Goal: Book appointment/travel/reservation

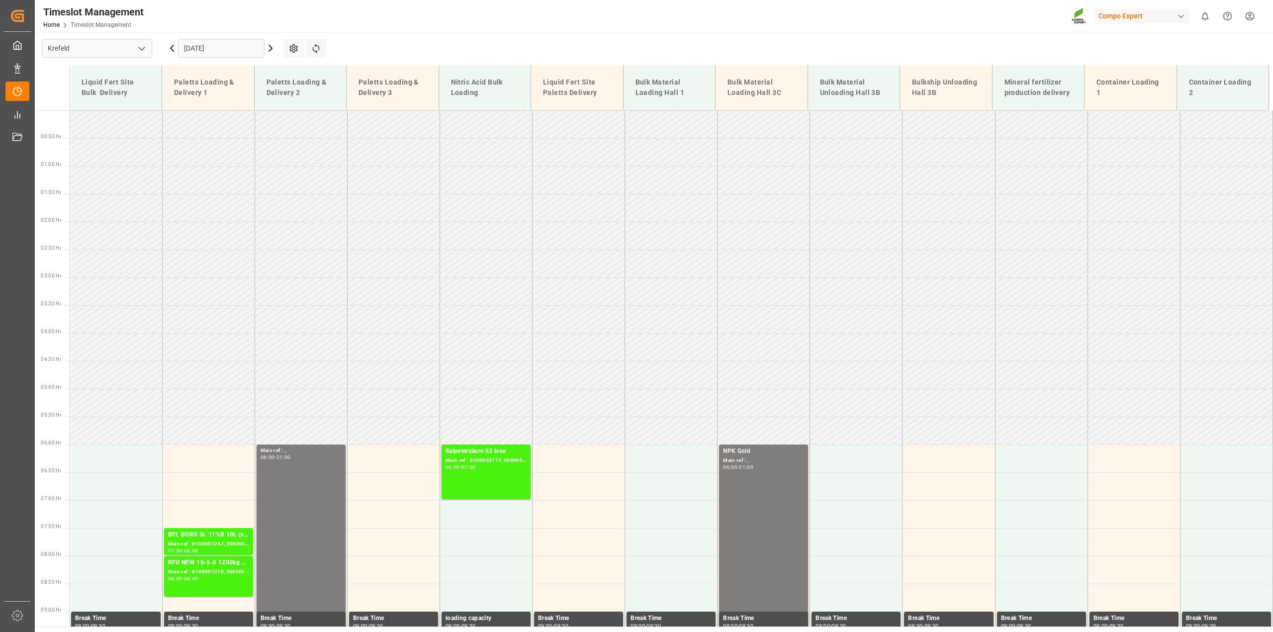
click at [212, 48] on input "[DATE]" at bounding box center [221, 48] width 87 height 19
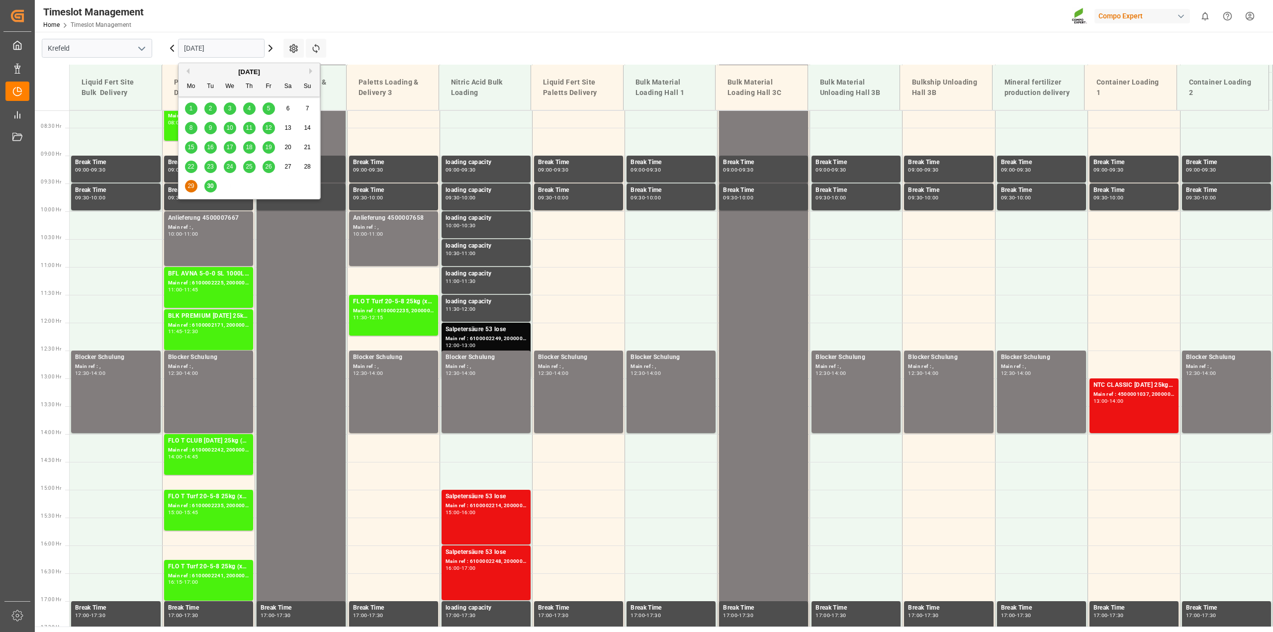
click at [310, 70] on button "Next Month" at bounding box center [312, 71] width 6 height 6
click at [207, 130] on div "7" at bounding box center [210, 128] width 12 height 12
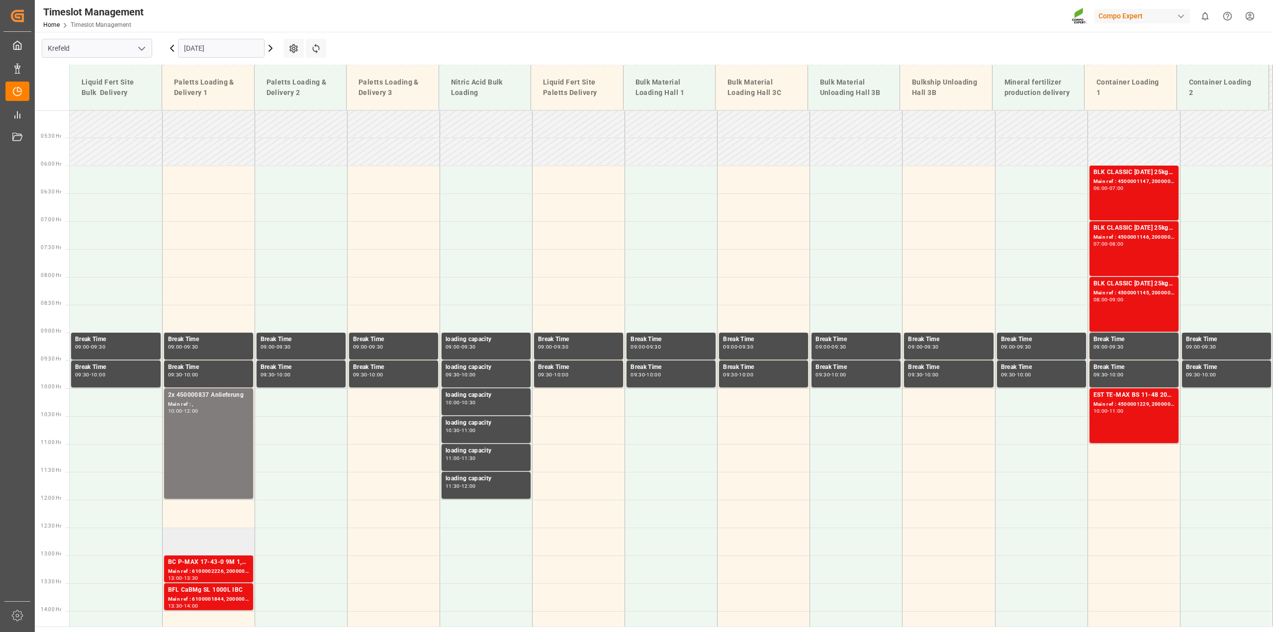
scroll to position [263, 0]
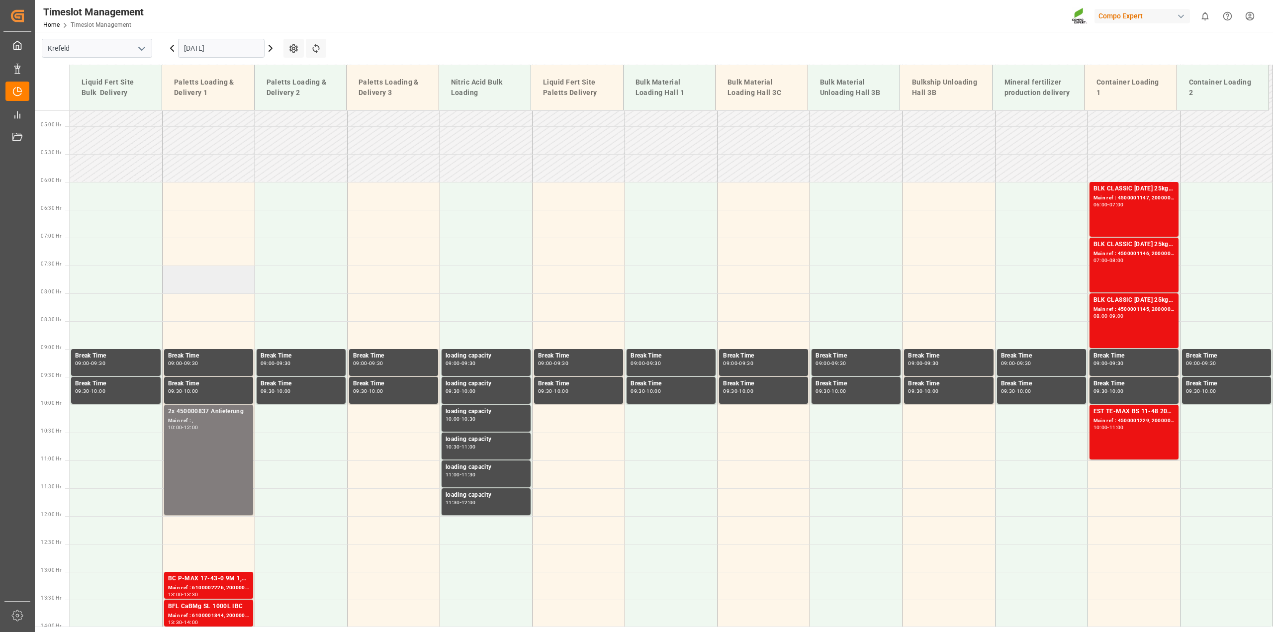
click at [186, 279] on td at bounding box center [208, 280] width 93 height 28
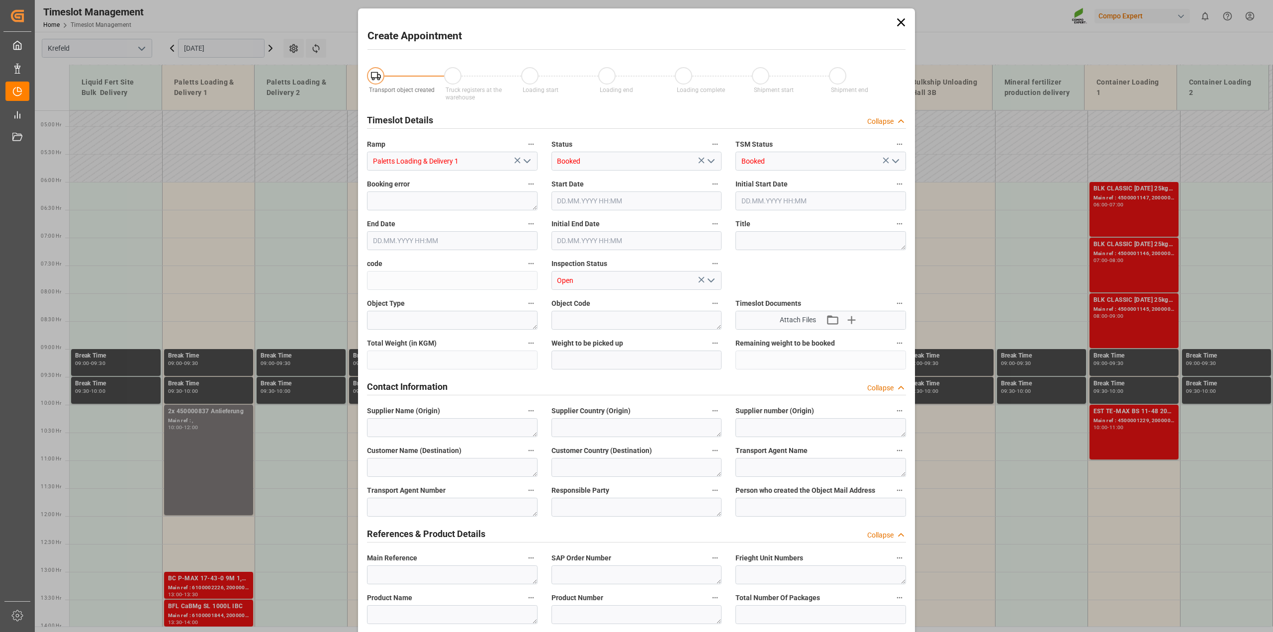
type input "[DATE] 07:30"
type input "[DATE] 08:00"
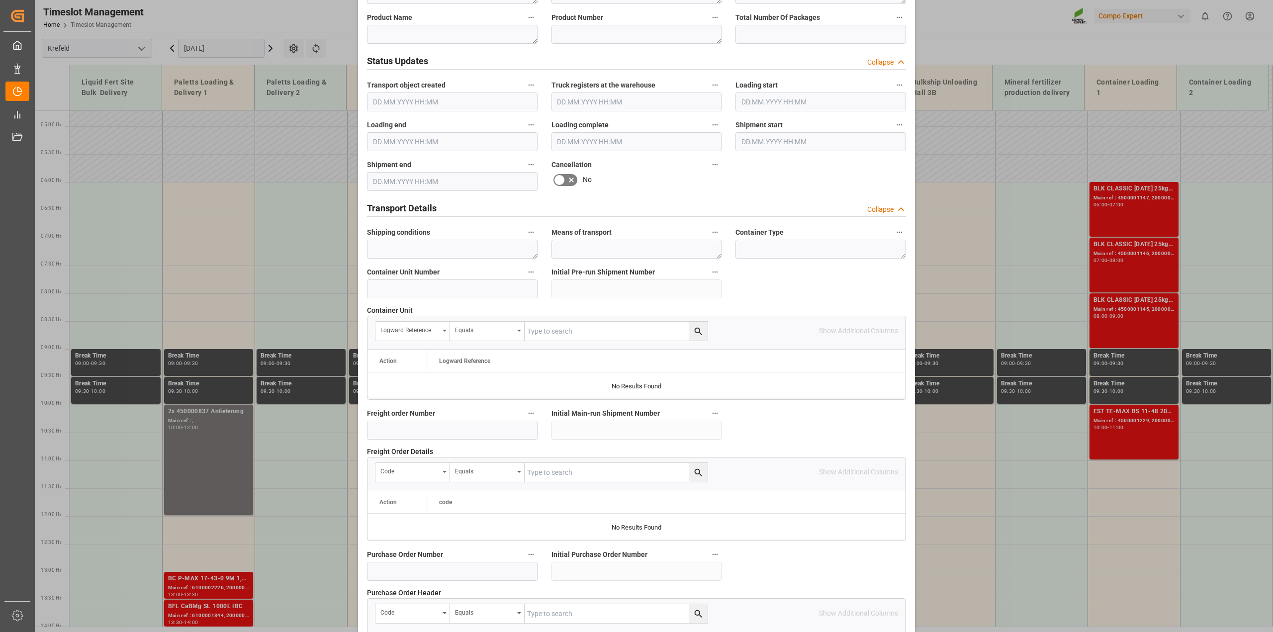
scroll to position [684, 0]
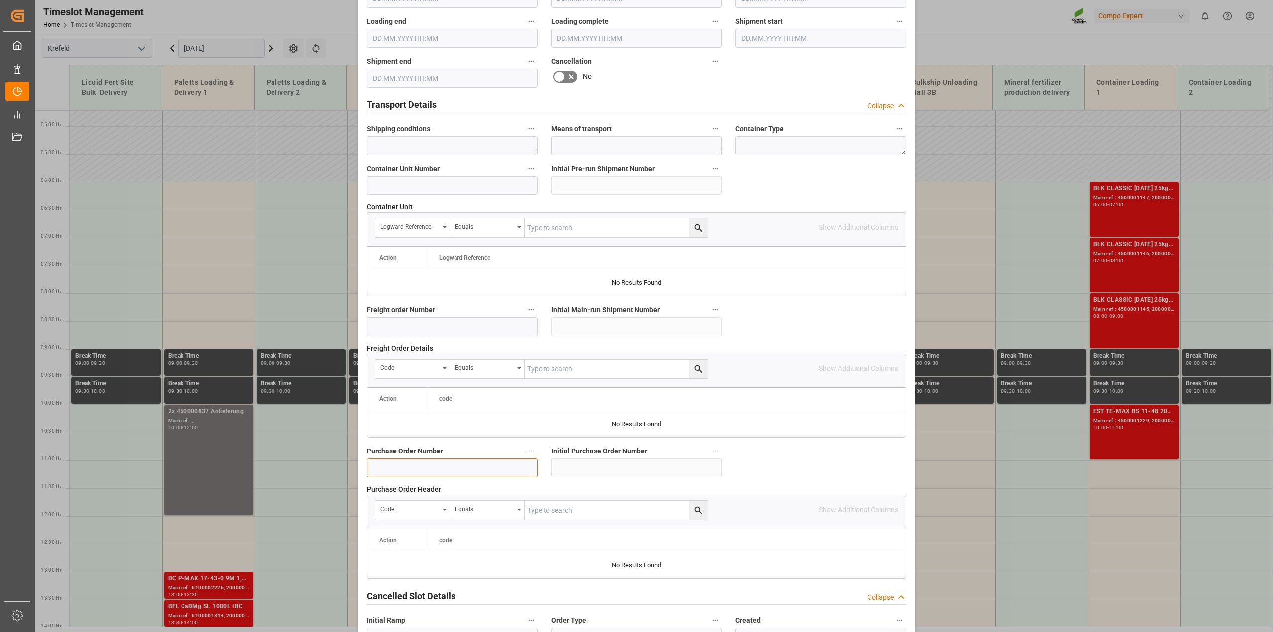
click at [406, 473] on input at bounding box center [452, 468] width 171 height 19
paste input "4500008514"
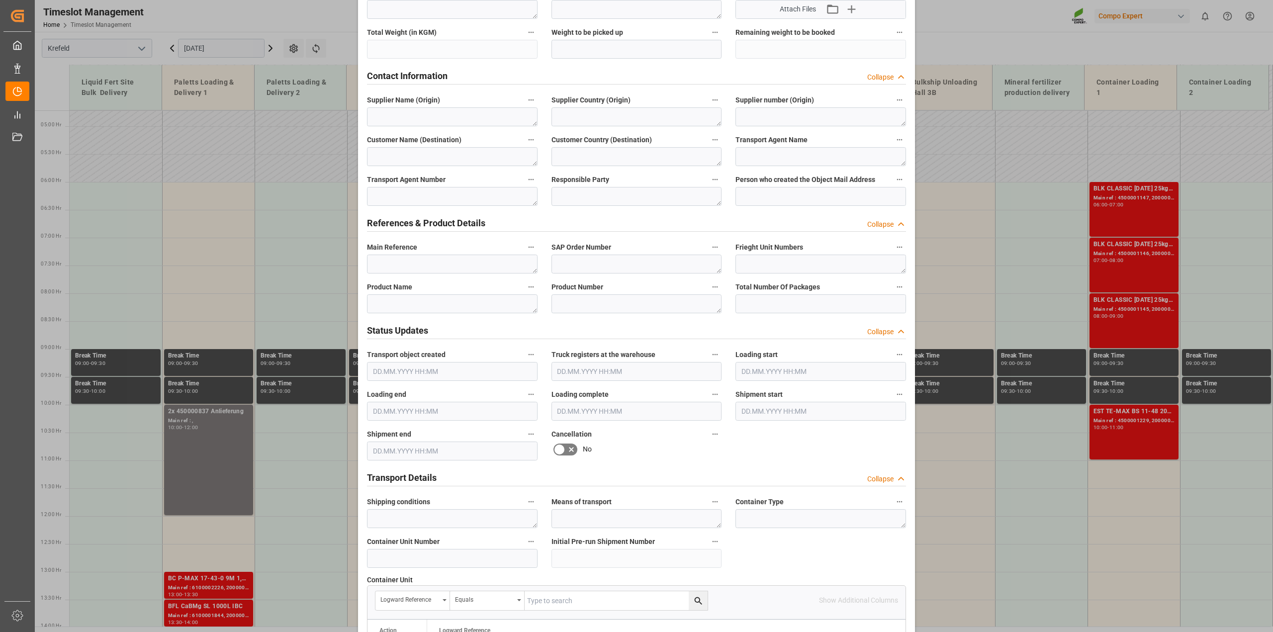
scroll to position [62, 0]
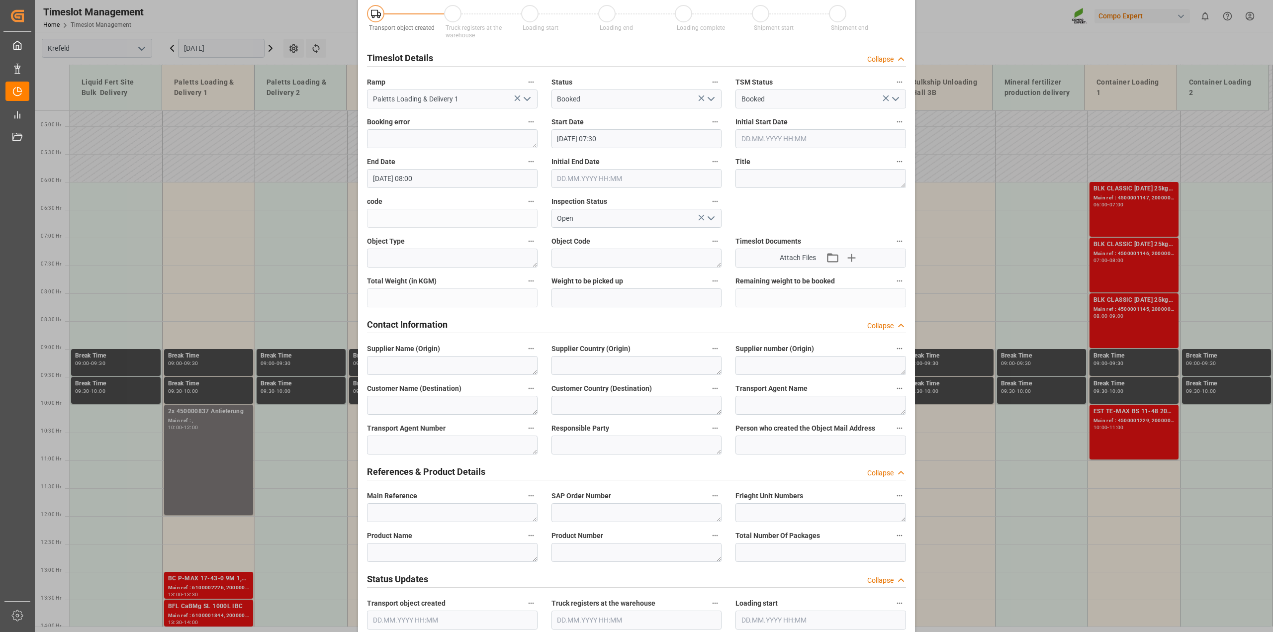
type input "4500008514"
click at [745, 177] on textarea at bounding box center [821, 178] width 171 height 19
paste textarea "4500008514"
type textarea "4500008514 - Anlieferung Norkem"
click at [438, 177] on input "[DATE] 08:00" at bounding box center [452, 178] width 171 height 19
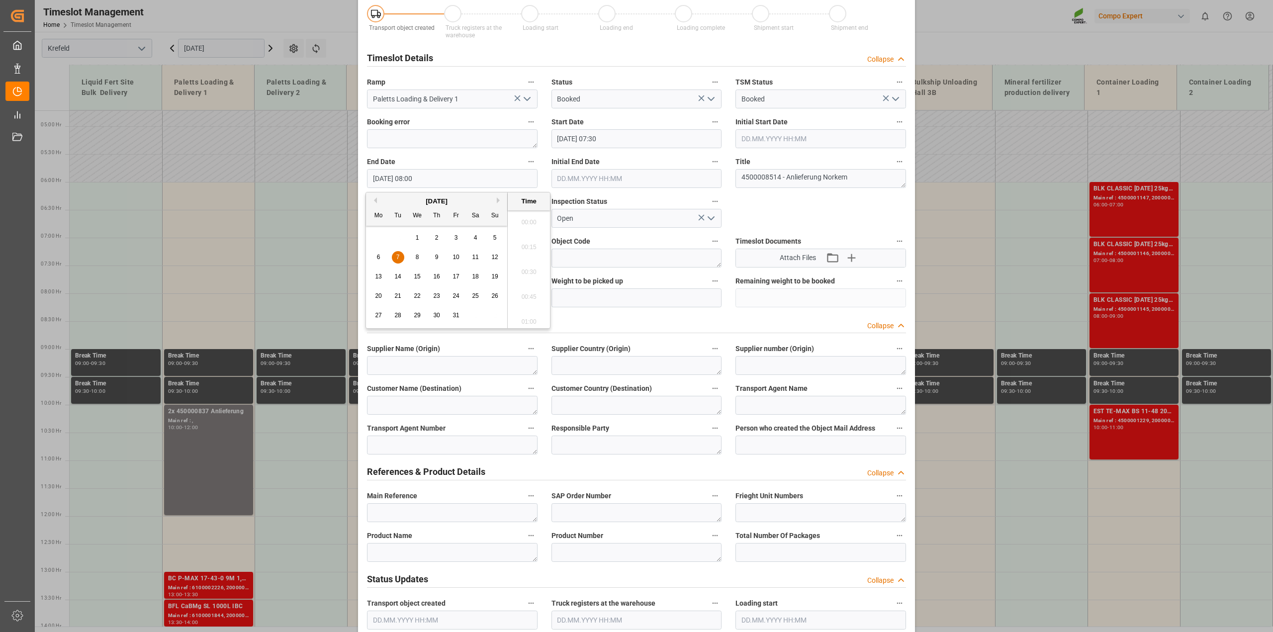
scroll to position [749, 0]
type input "[DATE] 08:15"
click at [714, 96] on icon "open menu" at bounding box center [711, 99] width 12 height 12
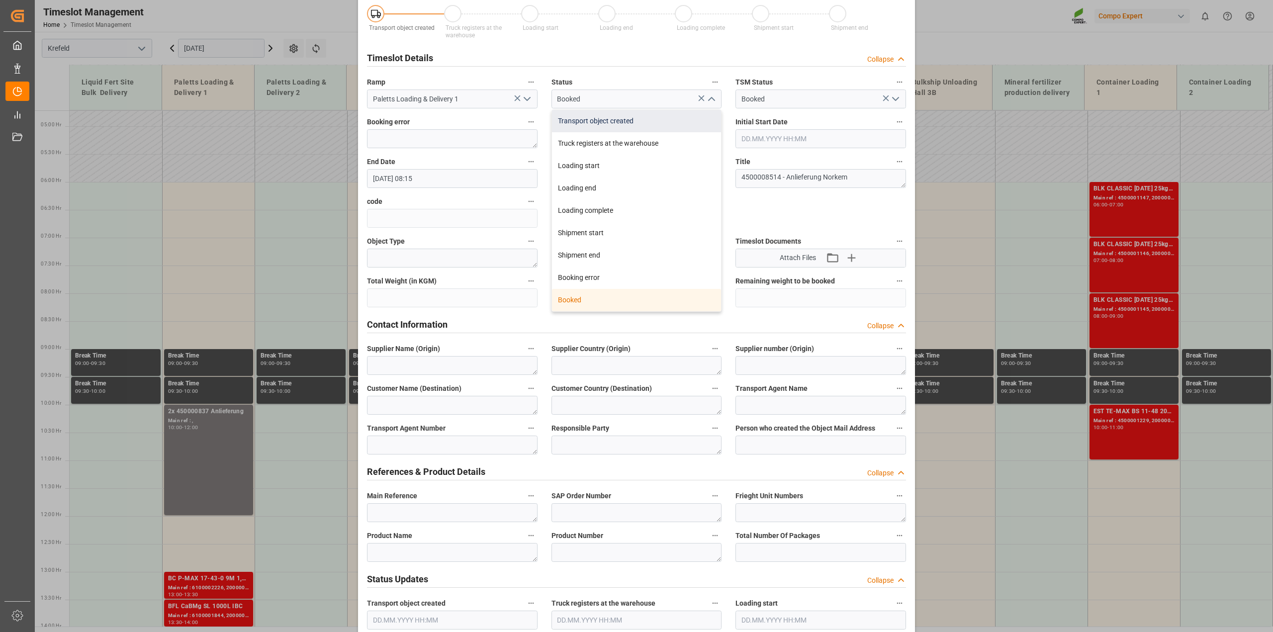
click at [607, 122] on div "Transport object created" at bounding box center [637, 121] width 170 height 22
type input "Transport object created"
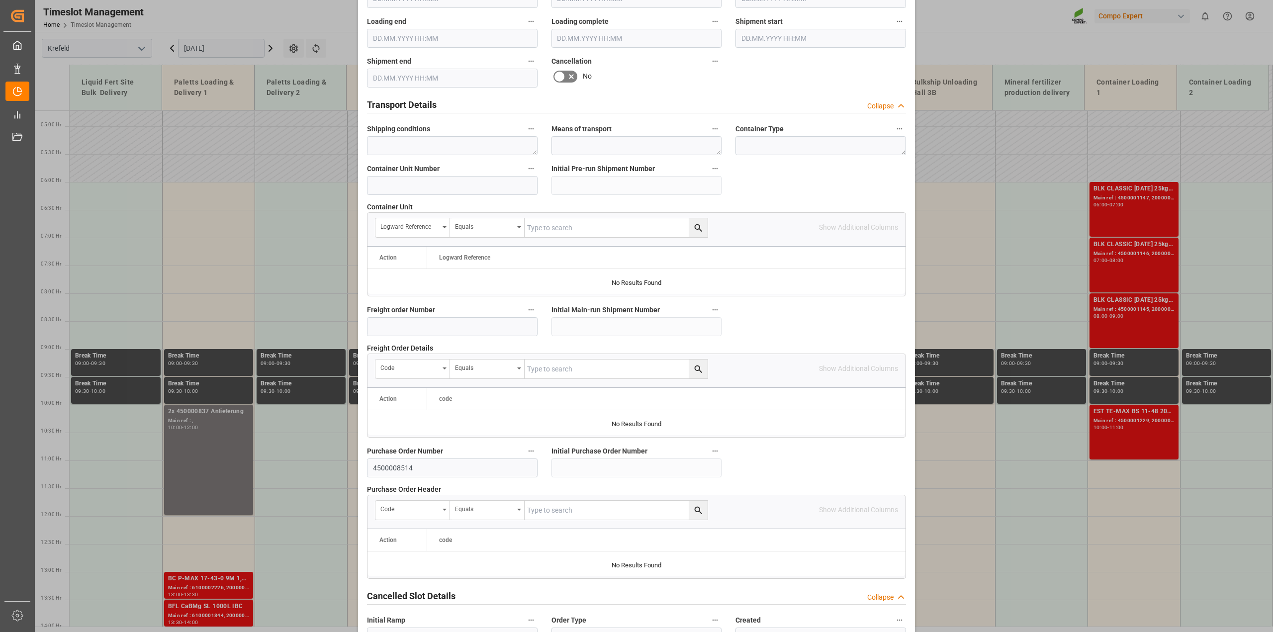
scroll to position [749, 0]
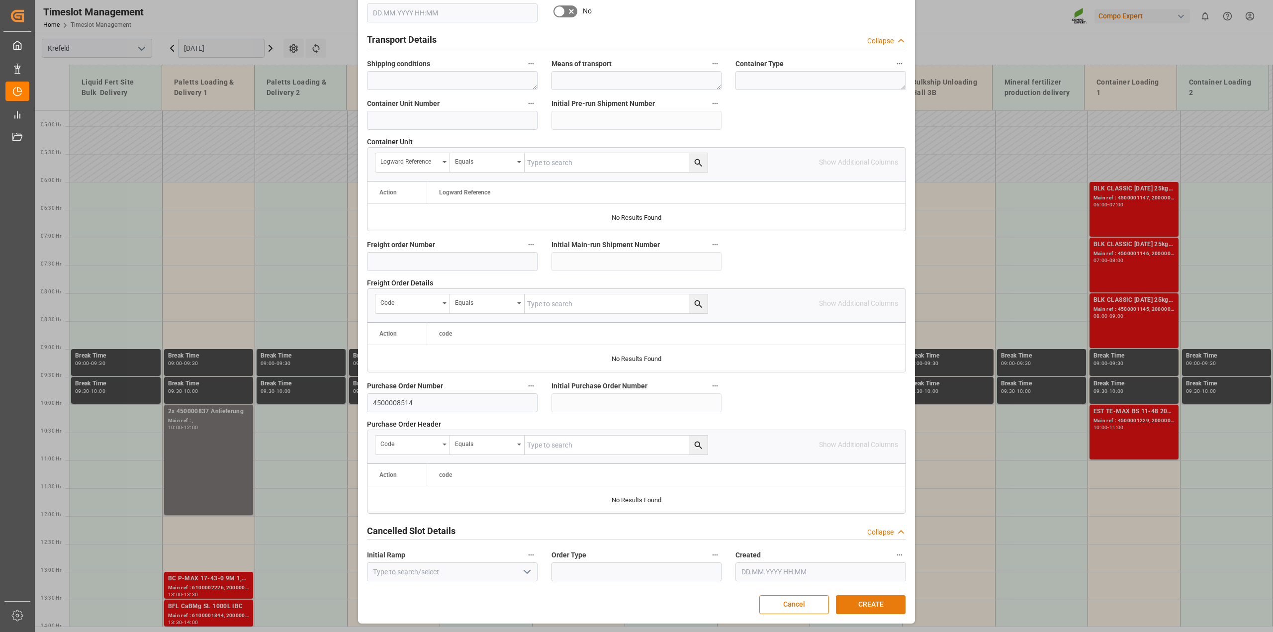
click at [848, 608] on button "CREATE" at bounding box center [871, 604] width 70 height 19
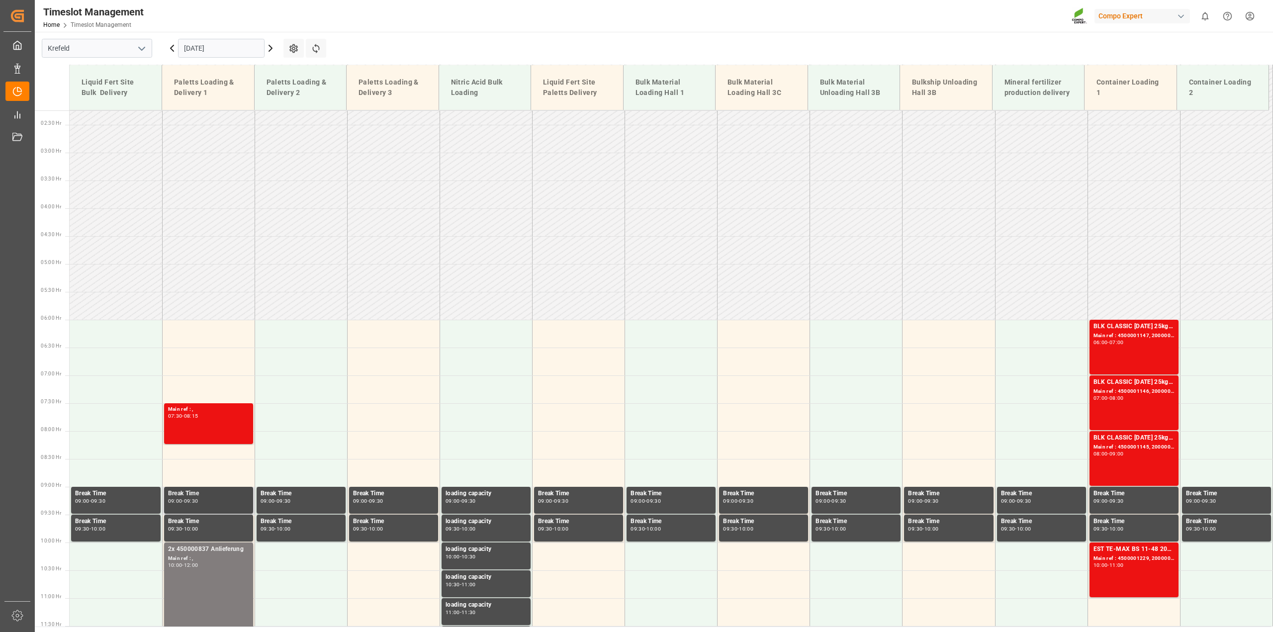
scroll to position [187, 0]
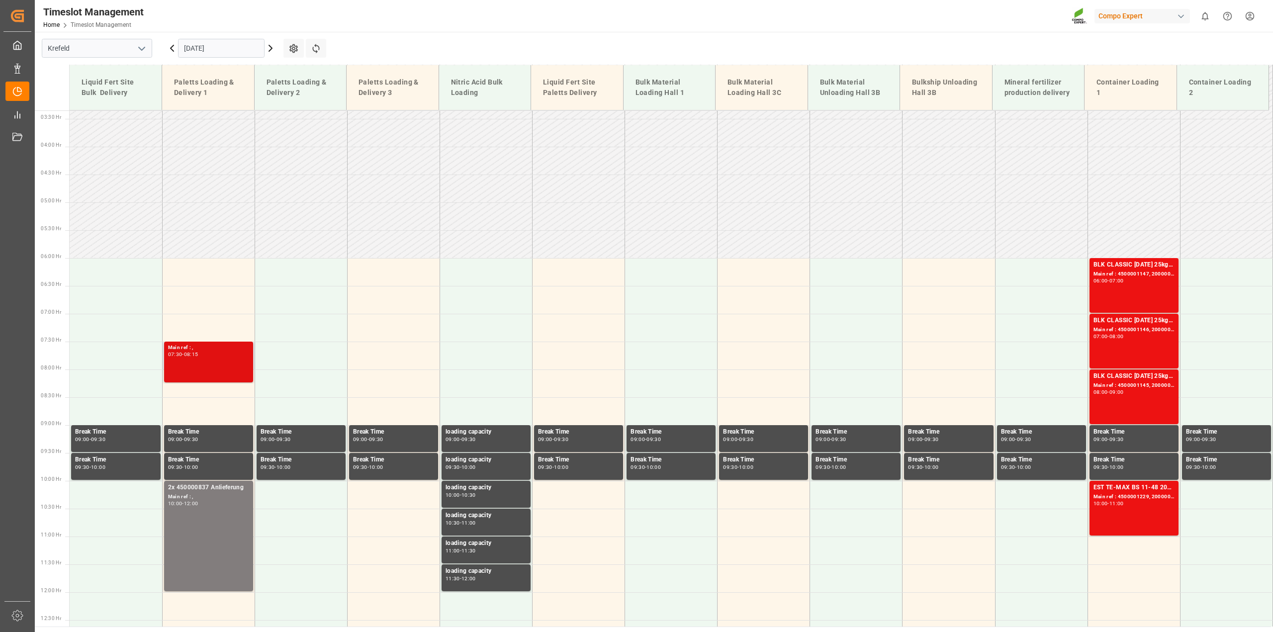
click at [204, 378] on div "Main ref : , 07:30 - 08:15" at bounding box center [208, 362] width 81 height 37
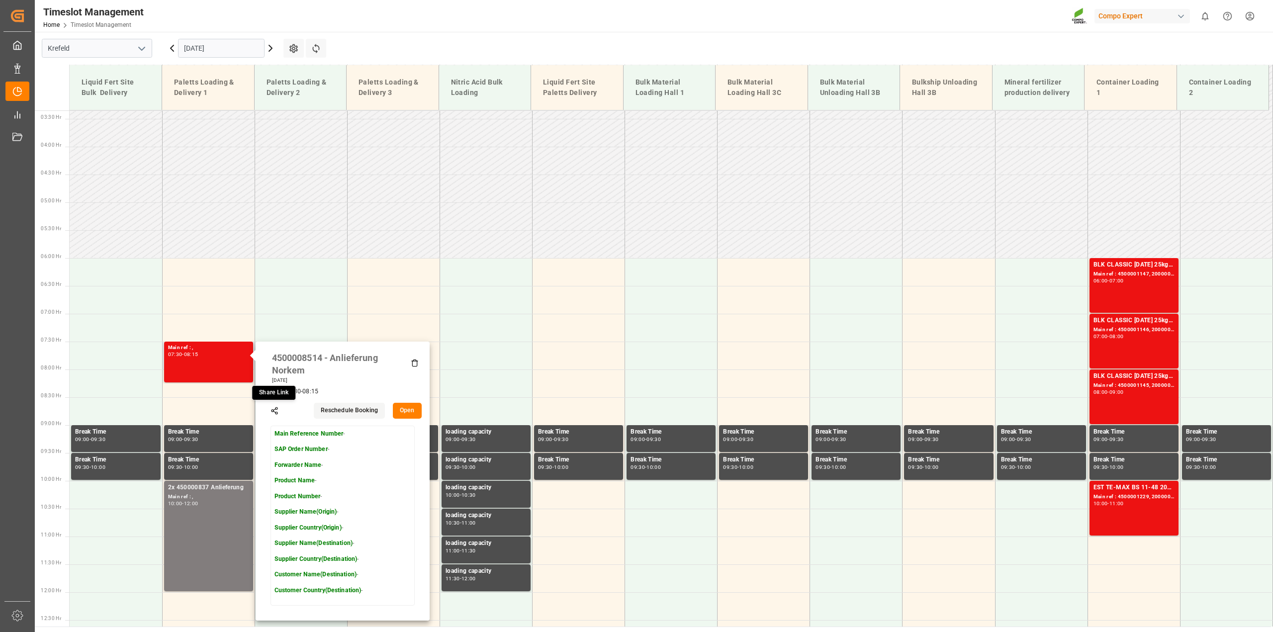
click at [406, 410] on button "Open" at bounding box center [407, 411] width 29 height 16
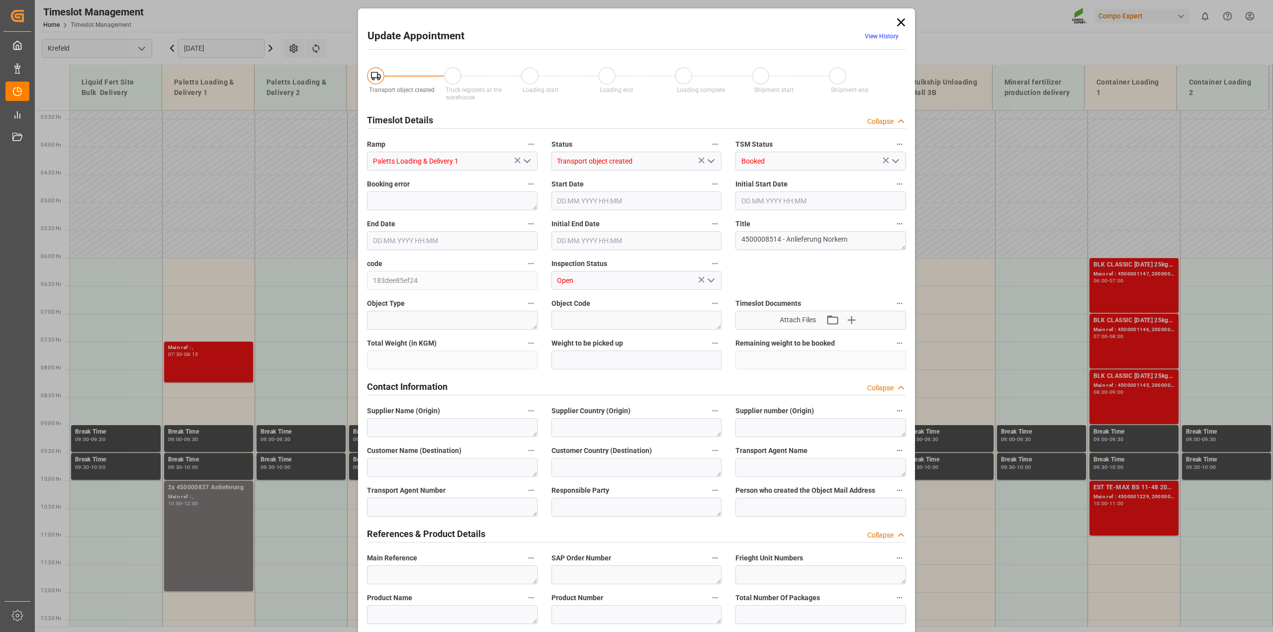
type input "[DATE] 07:30"
type input "[DATE] 08:15"
type input "[DATE] 06:36"
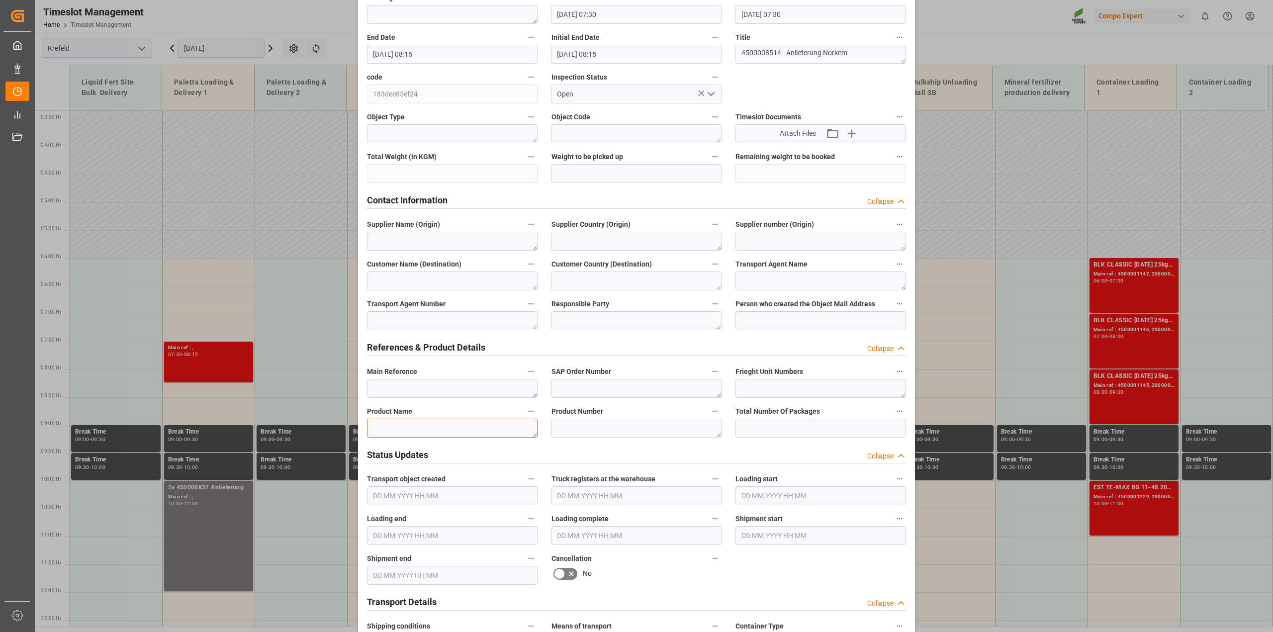
click at [476, 428] on textarea at bounding box center [452, 428] width 171 height 19
paste textarea "4500008514 - Anlieferung Norkem"
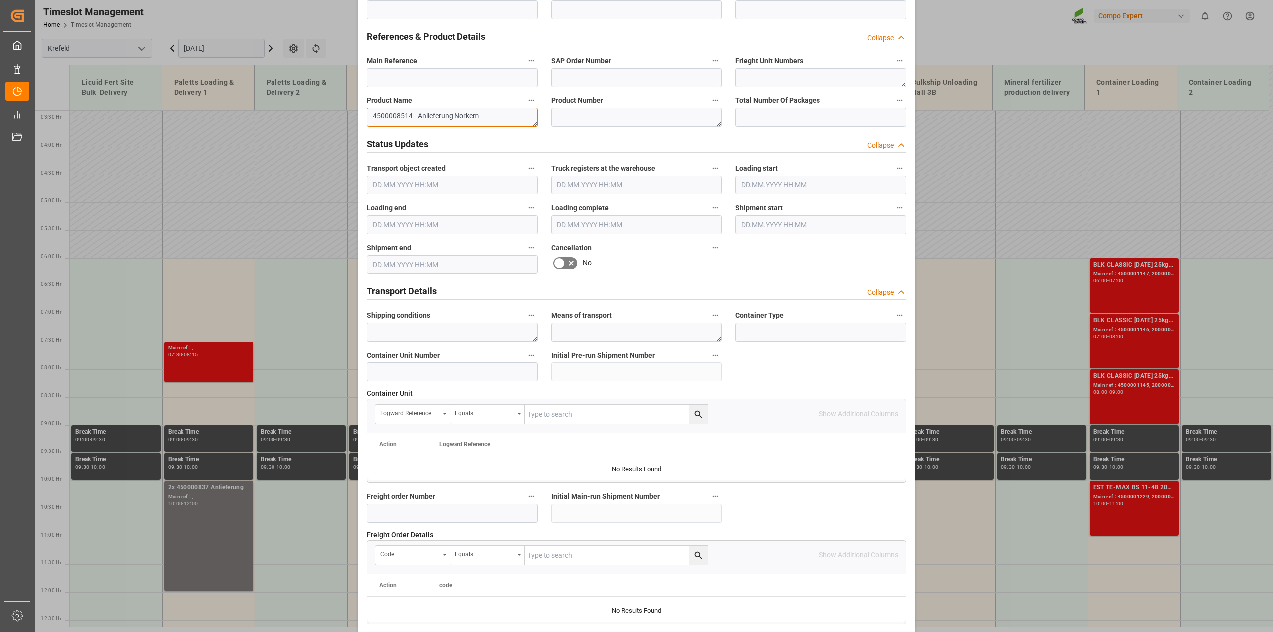
scroll to position [749, 0]
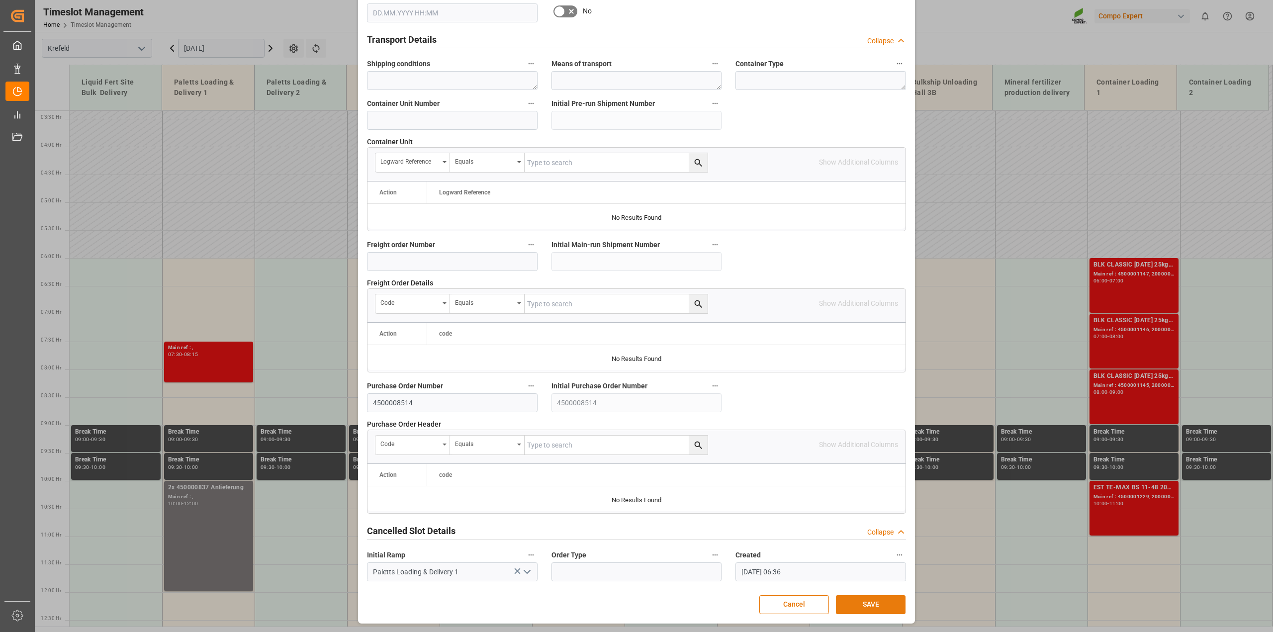
type textarea "4500008514 - Anlieferung Norkem"
click at [865, 599] on button "SAVE" at bounding box center [871, 604] width 70 height 19
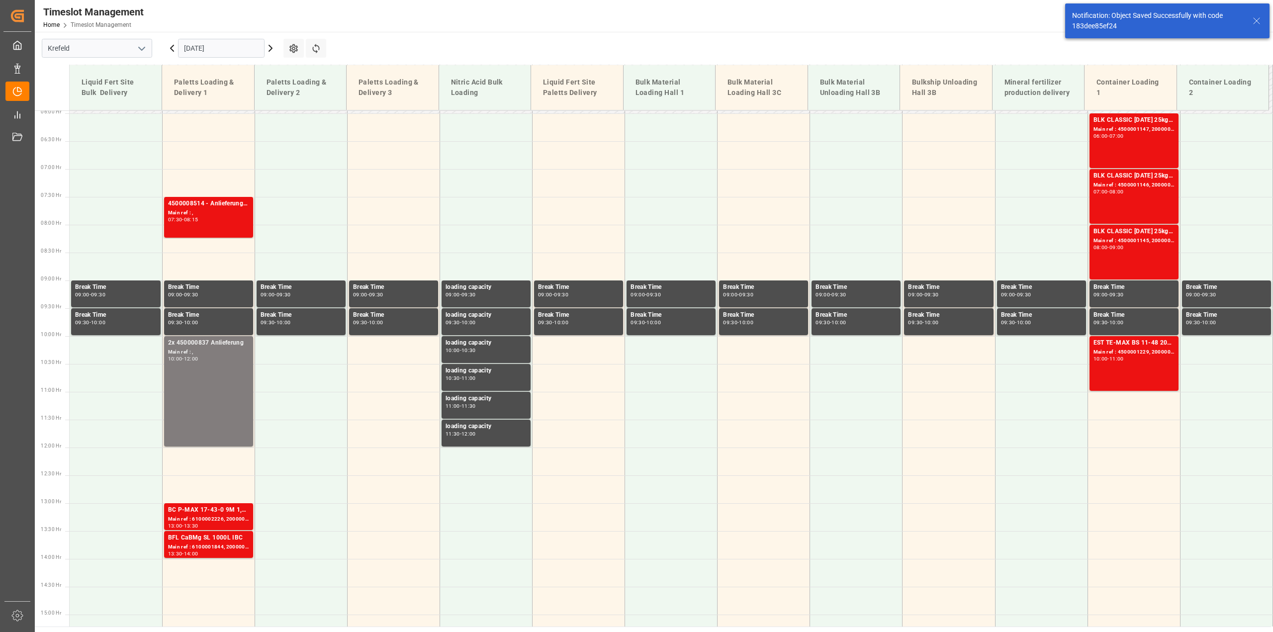
scroll to position [338, 0]
